Goal: Task Accomplishment & Management: Manage account settings

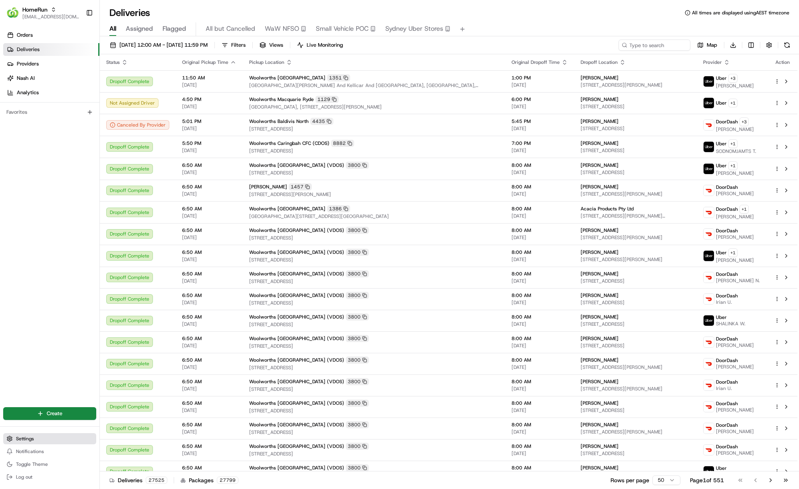
click at [26, 435] on button "Settings" at bounding box center [49, 438] width 93 height 11
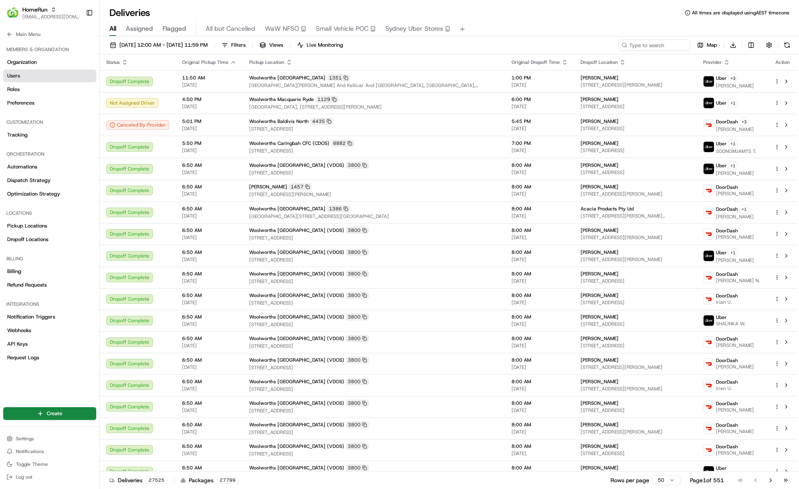
click at [29, 72] on link "Users" at bounding box center [49, 75] width 93 height 13
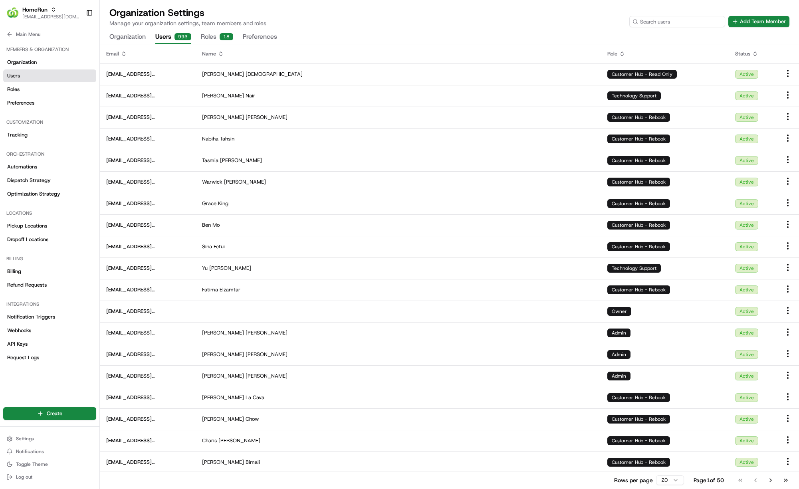
click at [690, 26] on input at bounding box center [677, 21] width 96 height 11
type input "shriy"
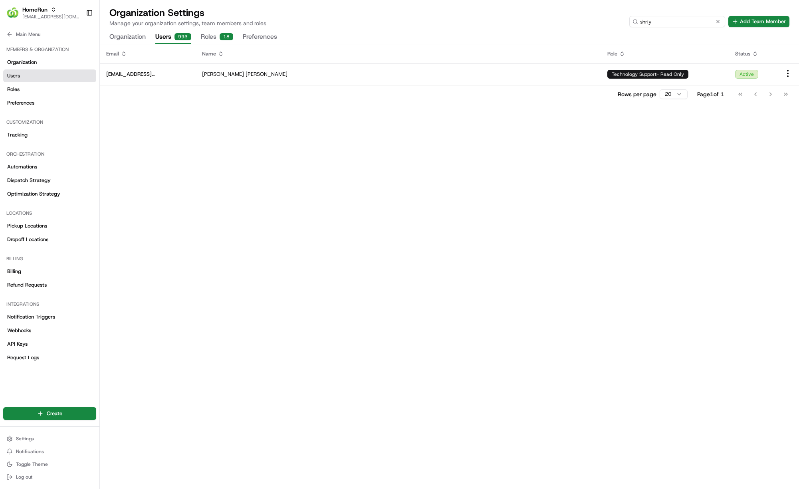
click at [672, 20] on input "shriy" at bounding box center [677, 21] width 96 height 11
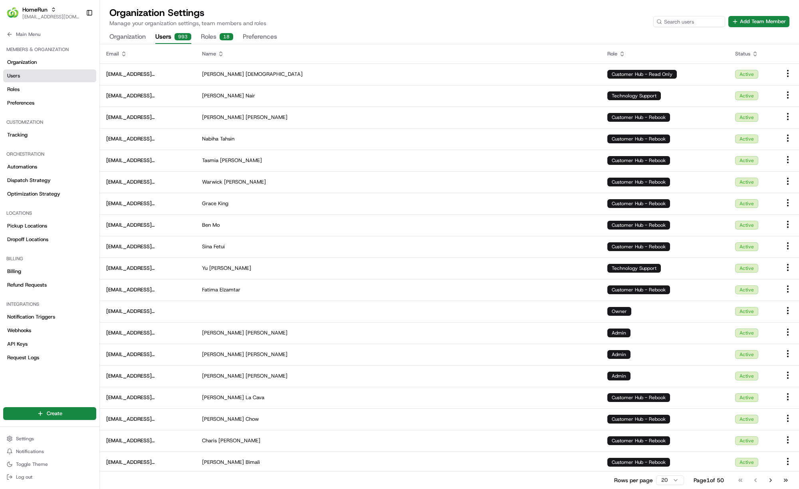
click at [752, 16] on div "Organization Settings Manage your organization settings, team members and roles…" at bounding box center [449, 16] width 680 height 21
click at [753, 19] on button "Add Team Member" at bounding box center [758, 21] width 61 height 11
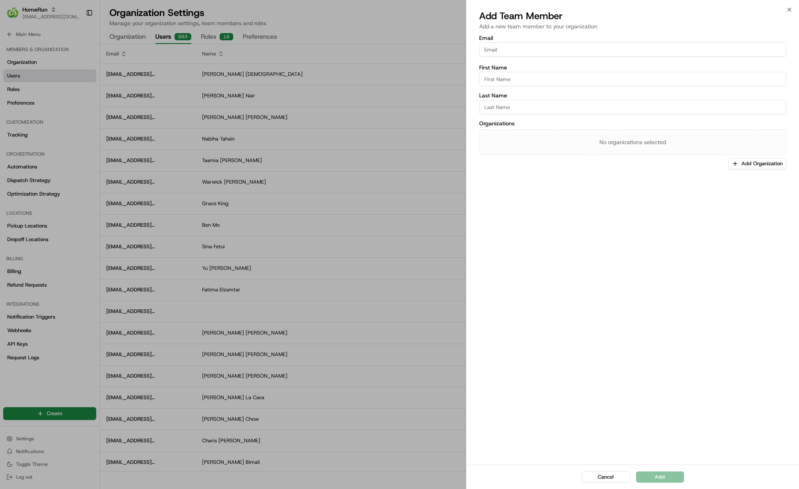
click at [584, 59] on div "Email First Name Last Name Organizations No organizations selected Add Organiza…" at bounding box center [632, 102] width 307 height 134
click at [580, 51] on input "Email" at bounding box center [632, 49] width 307 height 14
type input "[PERSON_NAME][EMAIL_ADDRESS][DOMAIN_NAME]"
click at [519, 76] on input "First Name" at bounding box center [632, 77] width 307 height 14
paste input "[EMAIL_ADDRESS][DOMAIN_NAME]"
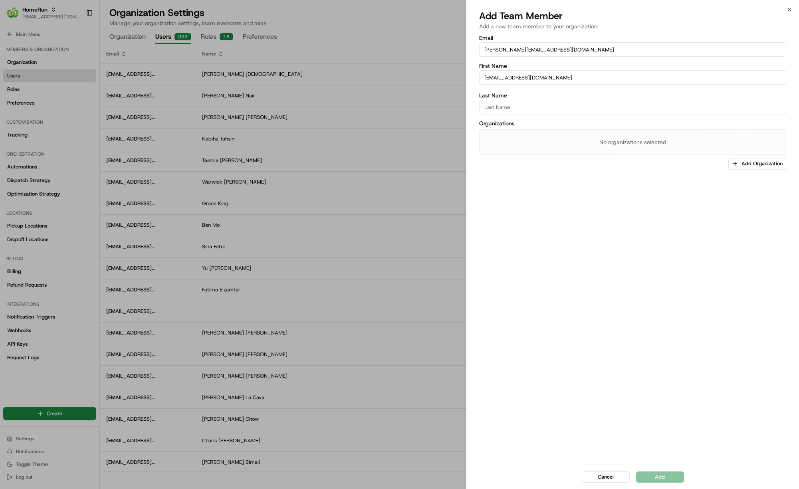
type input "[EMAIL_ADDRESS][DOMAIN_NAME]"
click at [498, 103] on input "Last Name" at bounding box center [632, 105] width 307 height 14
paste input "[EMAIL_ADDRESS][DOMAIN_NAME]"
type input "[EMAIL_ADDRESS][DOMAIN_NAME]"
click at [526, 55] on input "[PERSON_NAME][EMAIL_ADDRESS][DOMAIN_NAME]" at bounding box center [632, 49] width 307 height 14
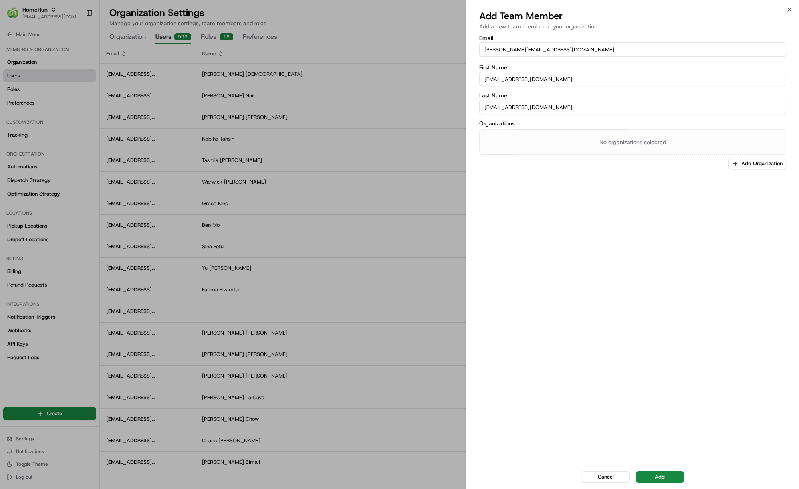
paste input "[EMAIL_ADDRESS][DOMAIN_NAME]"
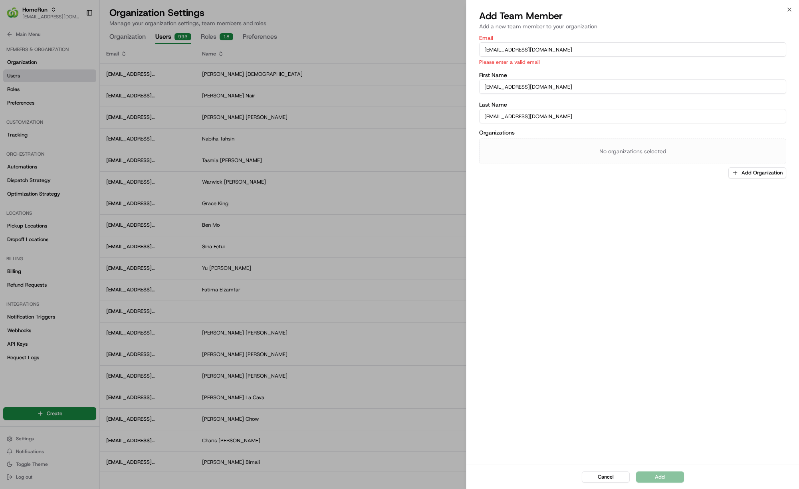
click at [520, 89] on input "[EMAIL_ADDRESS][DOMAIN_NAME]" at bounding box center [632, 86] width 307 height 14
click at [562, 51] on input "[EMAIL_ADDRESS][DOMAIN_NAME]" at bounding box center [632, 49] width 307 height 14
drag, startPoint x: 574, startPoint y: 49, endPoint x: 509, endPoint y: 45, distance: 65.2
click at [509, 45] on input "[EMAIL_ADDRESS][DOMAIN_NAME]" at bounding box center [632, 49] width 307 height 14
click at [485, 50] on input "[EMAIL_ADDRESS][DOMAIN_NAME]" at bounding box center [632, 49] width 307 height 14
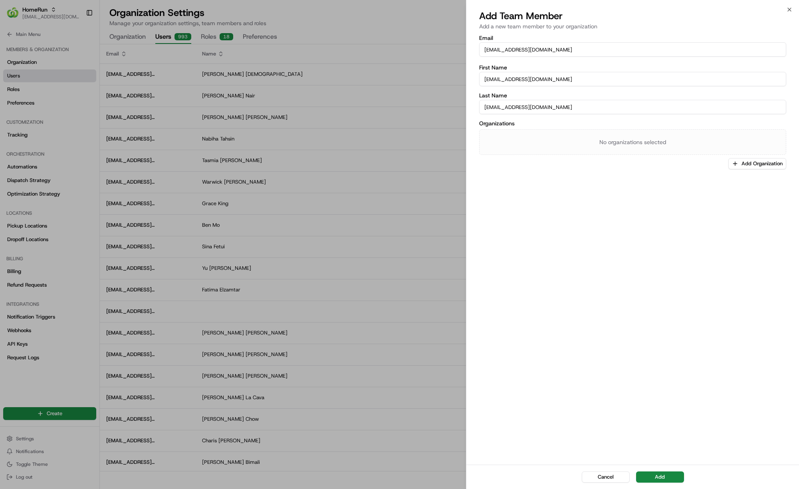
type input "[EMAIL_ADDRESS][DOMAIN_NAME]"
drag, startPoint x: 490, startPoint y: 107, endPoint x: 483, endPoint y: 107, distance: 7.2
click at [483, 107] on input "[EMAIL_ADDRESS][DOMAIN_NAME]" at bounding box center [632, 105] width 307 height 14
drag, startPoint x: 503, startPoint y: 106, endPoint x: 652, endPoint y: 107, distance: 148.9
click at [652, 107] on input "[EMAIL_ADDRESS][DOMAIN_NAME]" at bounding box center [632, 105] width 307 height 14
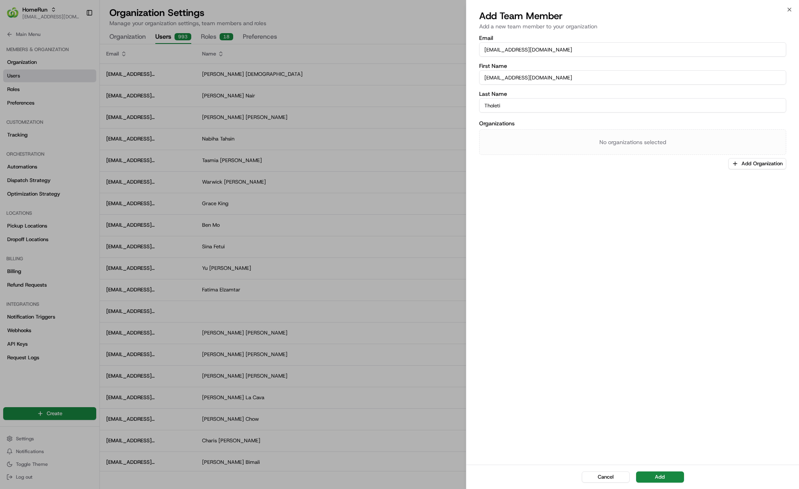
type input "Tholeti"
drag, startPoint x: 550, startPoint y: 77, endPoint x: 421, endPoint y: 69, distance: 129.2
click at [421, 69] on body "HomeRun [EMAIL_ADDRESS][DOMAIN_NAME] Toggle Sidebar Orders Deliveries Providers…" at bounding box center [399, 244] width 799 height 489
type input "[PERSON_NAME]"
click at [586, 202] on div "Email [EMAIL_ADDRESS][DOMAIN_NAME] First Name [PERSON_NAME] Last Name Tholeti O…" at bounding box center [632, 249] width 332 height 431
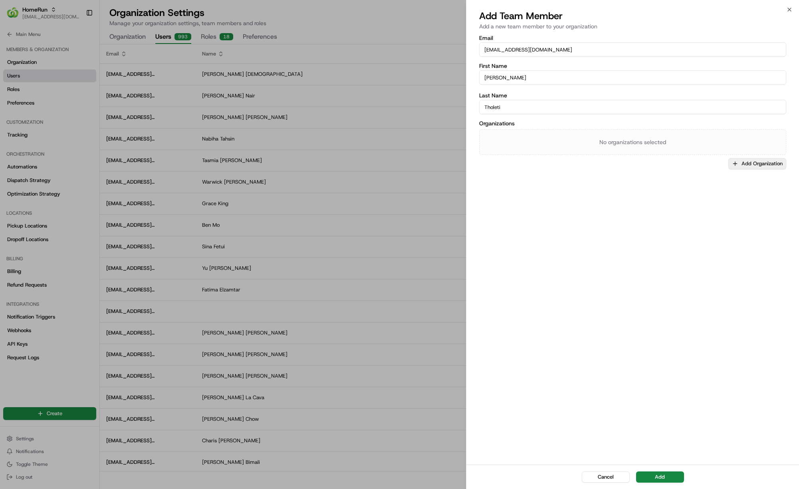
click at [729, 160] on button "Add Organization" at bounding box center [757, 163] width 58 height 11
click at [706, 203] on span "HomeRun" at bounding box center [746, 205] width 98 height 7
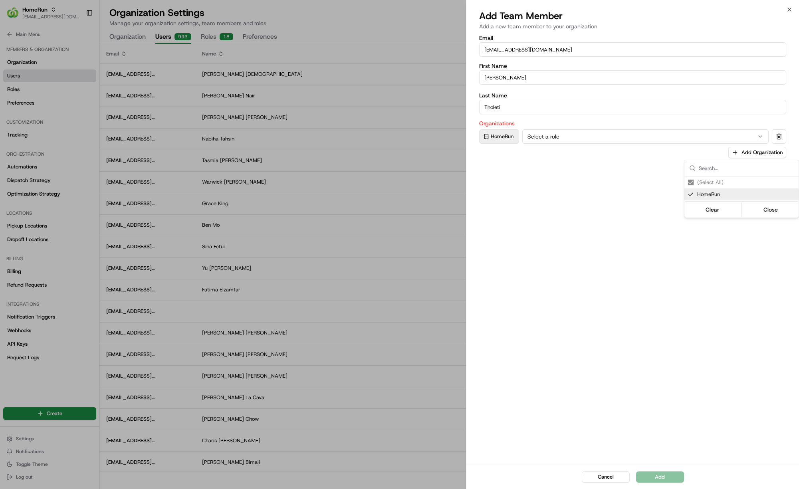
click at [568, 142] on div at bounding box center [399, 244] width 799 height 489
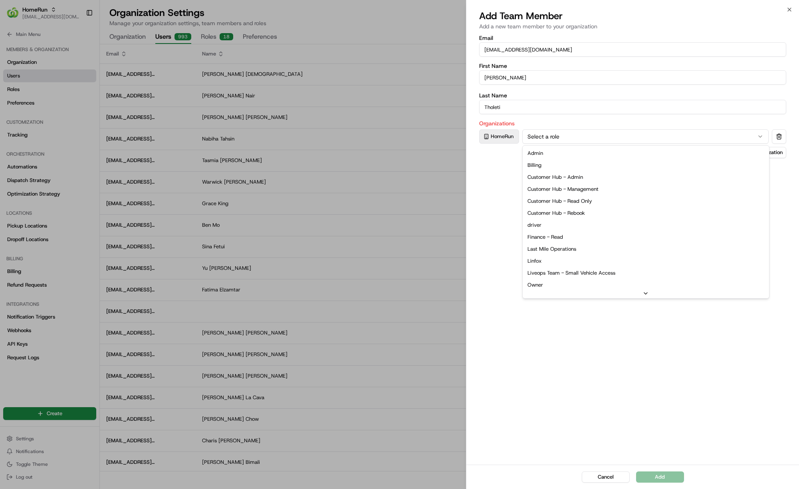
click at [568, 139] on button "Select a role" at bounding box center [645, 136] width 246 height 14
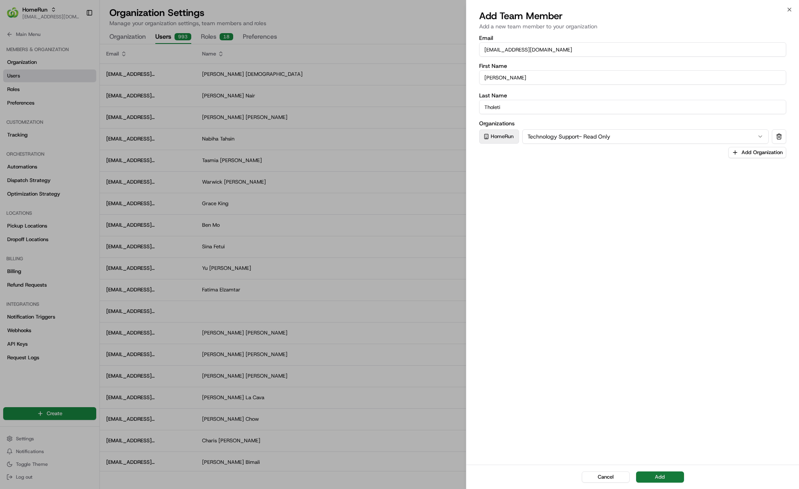
click at [662, 474] on button "Add" at bounding box center [660, 476] width 48 height 11
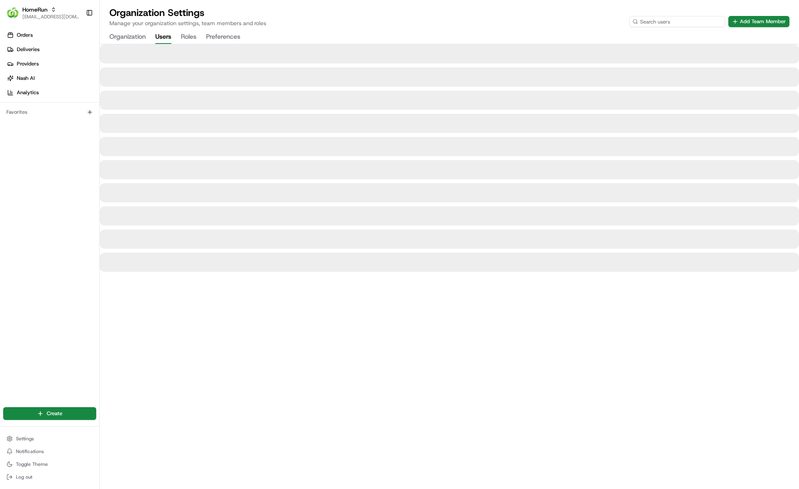
click at [686, 22] on input at bounding box center [677, 21] width 96 height 11
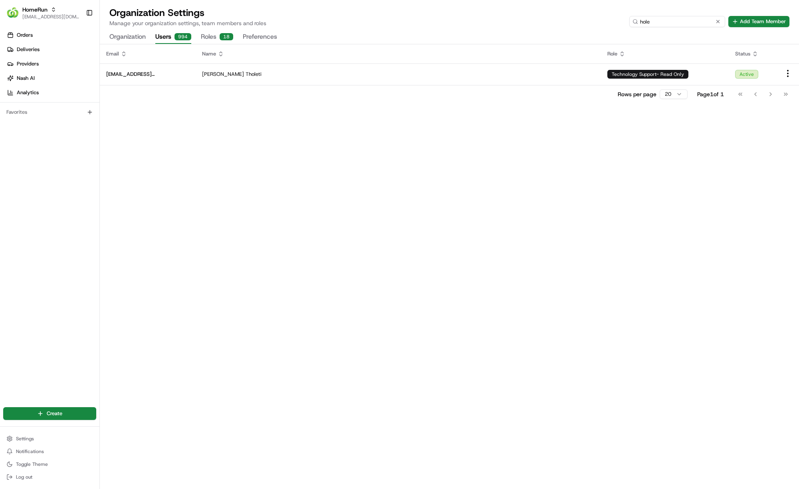
click at [669, 16] on input "hole" at bounding box center [677, 21] width 96 height 11
paste input "klai2@woolworths.com.au"
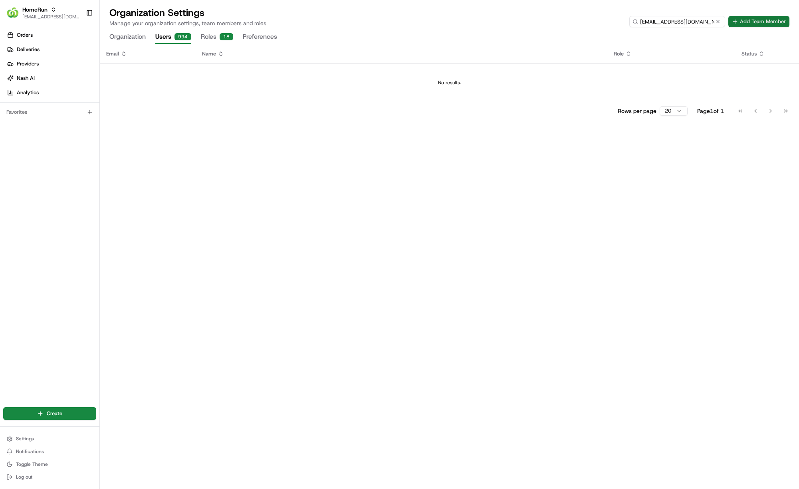
type input "klai2@woolworths.com.au"
click at [746, 22] on button "Add Team Member" at bounding box center [758, 21] width 61 height 11
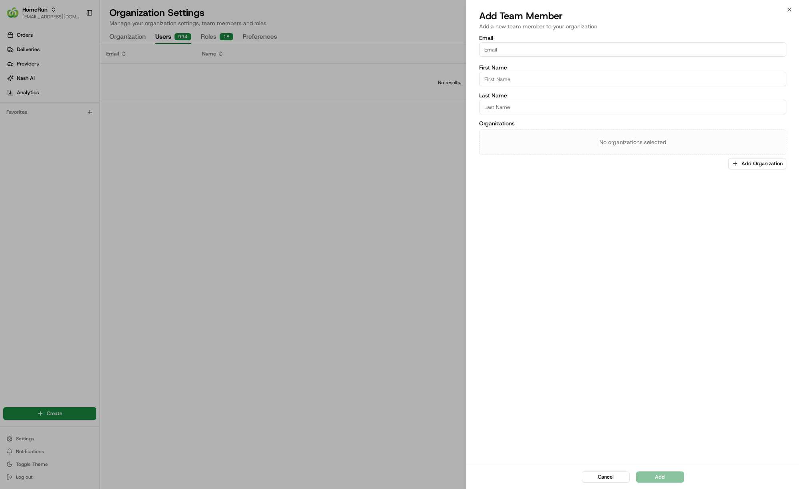
click at [527, 54] on input "Email" at bounding box center [632, 49] width 307 height 14
paste input "klai2@woolworths.com.au"
type input "klai2@woolworths.com.au"
click at [505, 73] on input "First Name" at bounding box center [632, 79] width 307 height 14
click at [509, 79] on input "First Name" at bounding box center [632, 77] width 307 height 14
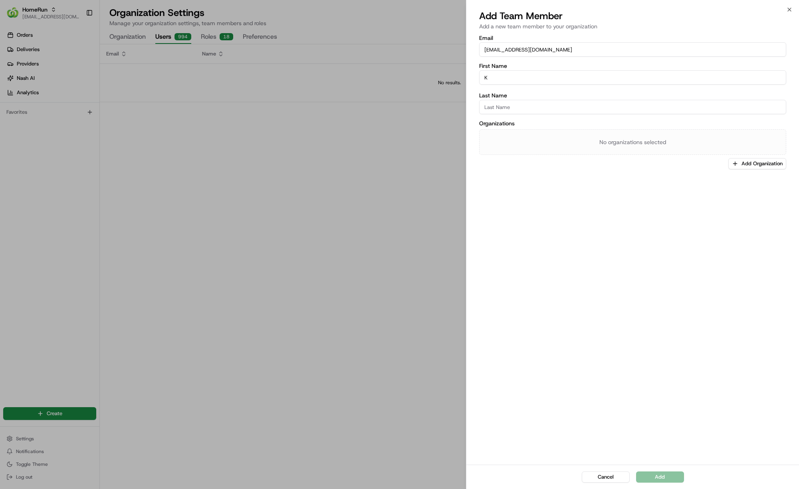
type input "K"
type input "Lai"
click at [494, 77] on input "K" at bounding box center [632, 77] width 307 height 14
type input "Kelly"
click at [744, 156] on div "Organizations No organizations selected Add Organization" at bounding box center [632, 145] width 307 height 49
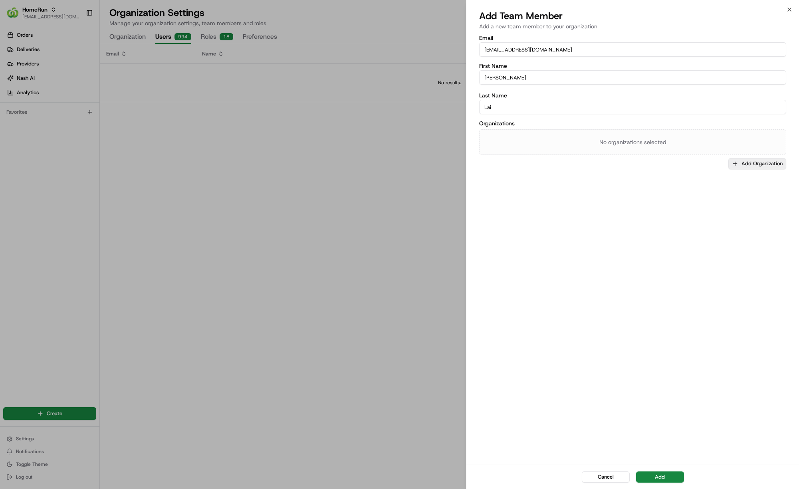
click at [746, 162] on button "Add Organization" at bounding box center [757, 163] width 58 height 11
click at [717, 201] on div "HomeRun" at bounding box center [741, 206] width 114 height 12
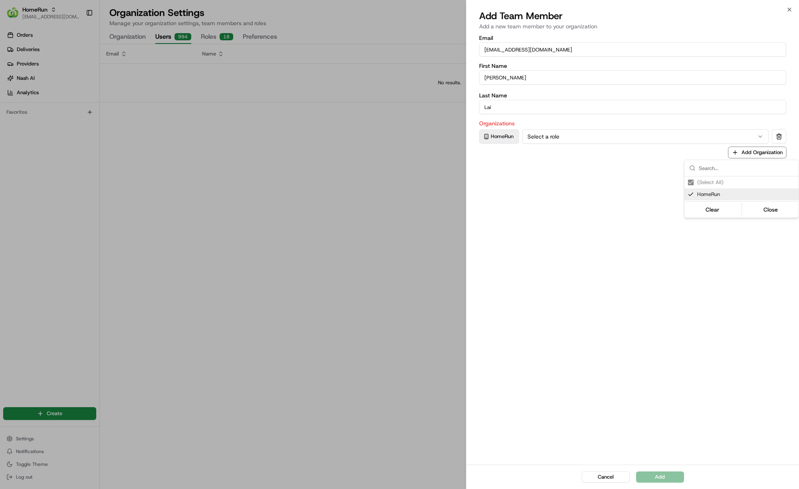
drag, startPoint x: 556, startPoint y: 152, endPoint x: 557, endPoint y: 147, distance: 4.4
click at [556, 151] on div at bounding box center [399, 244] width 799 height 489
click at [556, 142] on button "Select a role" at bounding box center [645, 136] width 246 height 14
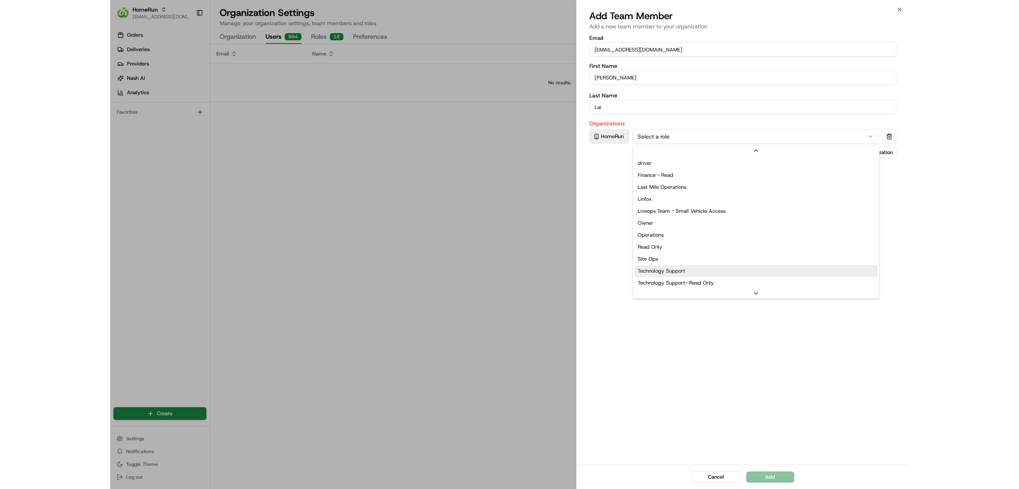
scroll to position [76, 0]
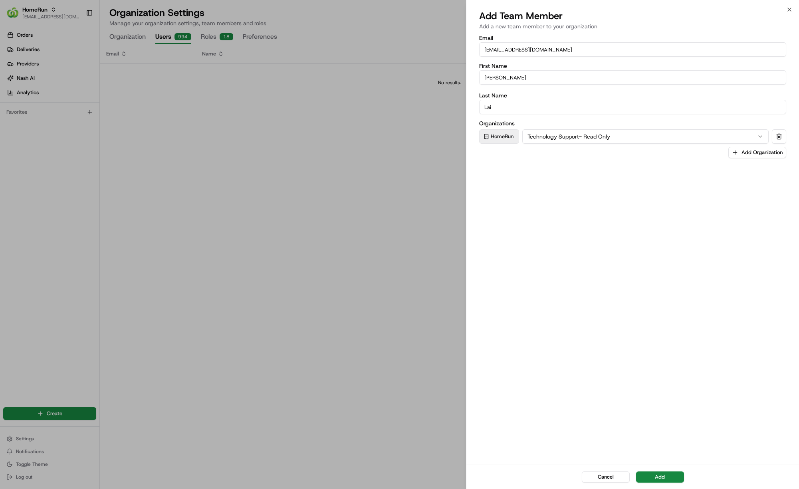
click at [626, 351] on div "Email klai2@woolworths.com.au First Name Kelly Last Name Lai Organizations Home…" at bounding box center [632, 249] width 332 height 431
click at [671, 474] on button "Add" at bounding box center [660, 476] width 48 height 11
